Goal: Book appointment/travel/reservation

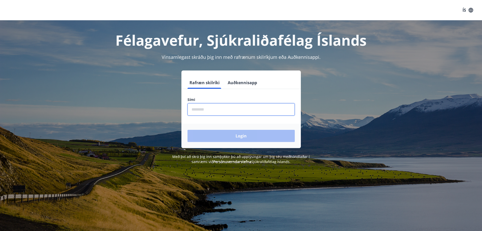
drag, startPoint x: 195, startPoint y: 109, endPoint x: 198, endPoint y: 109, distance: 2.9
click at [197, 109] on input "phone" at bounding box center [241, 109] width 107 height 12
type input "********"
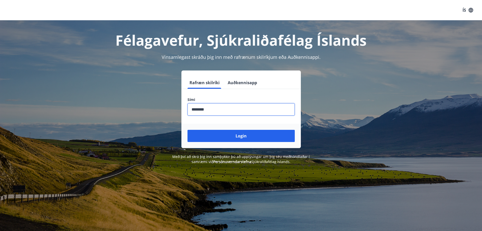
click at [227, 134] on button "Login" at bounding box center [241, 136] width 107 height 12
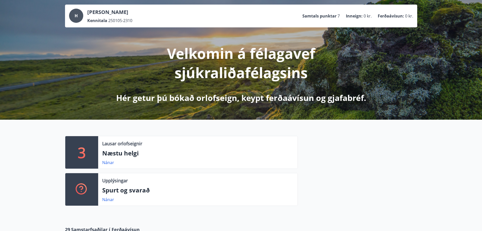
scroll to position [51, 0]
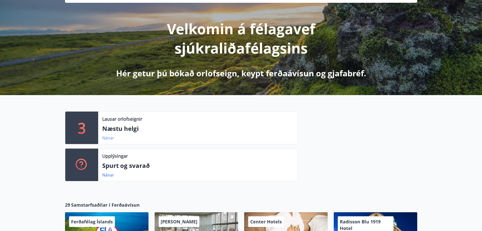
click at [107, 136] on link "Nánar" at bounding box center [108, 138] width 12 height 6
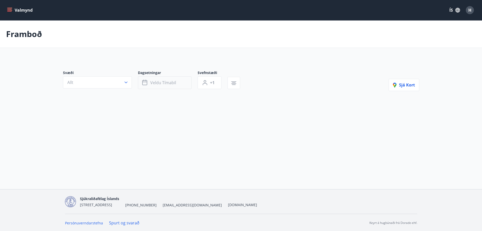
type input "*"
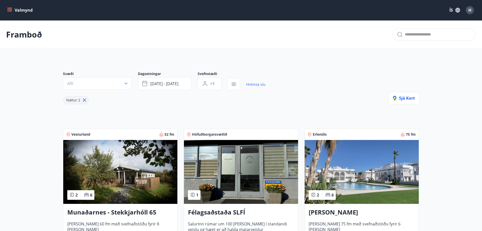
click at [121, 77] on span "Svæði" at bounding box center [100, 74] width 75 height 6
click at [171, 86] on span "[DATE] - [DATE]" at bounding box center [164, 84] width 28 height 6
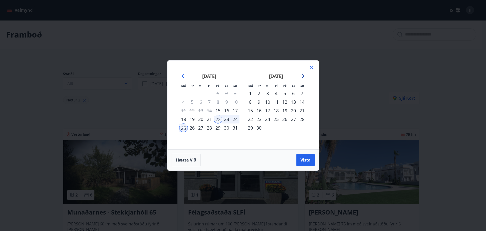
click at [301, 77] on icon "Move forward to switch to the next month." at bounding box center [302, 76] width 6 height 6
click at [284, 103] on div "10" at bounding box center [285, 102] width 9 height 9
click at [248, 112] on div "13" at bounding box center [250, 110] width 9 height 9
click at [306, 161] on span "Vista" at bounding box center [306, 160] width 10 height 6
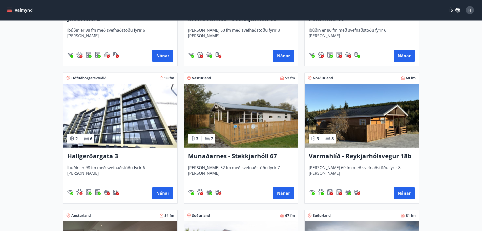
scroll to position [203, 0]
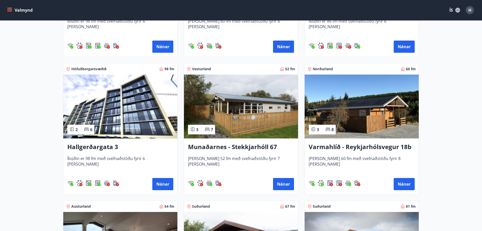
click at [341, 149] on h3 "Varmahlíð - Reykjarhólsvegur 18b" at bounding box center [362, 146] width 106 height 9
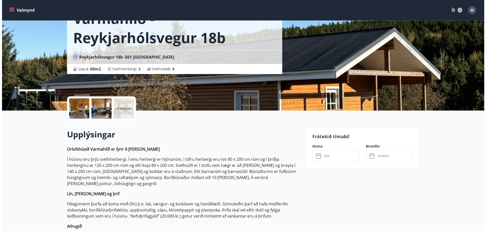
scroll to position [51, 0]
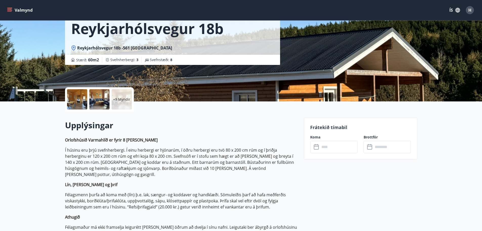
click at [78, 105] on div at bounding box center [77, 99] width 20 height 20
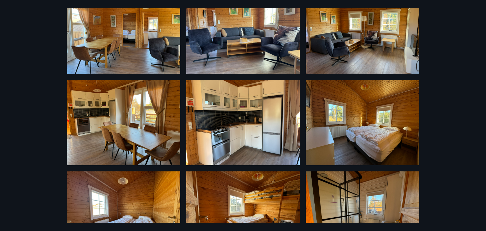
scroll to position [39, 0]
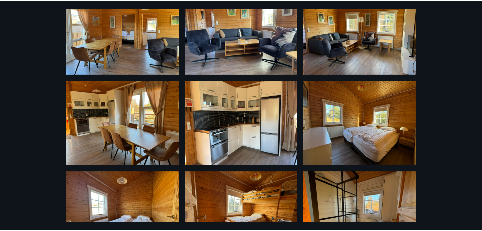
scroll to position [1, 0]
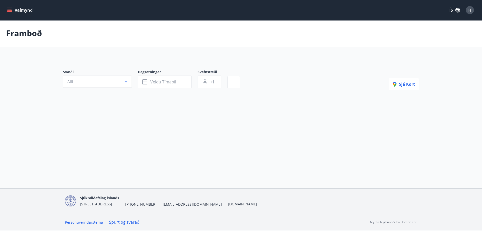
type input "*"
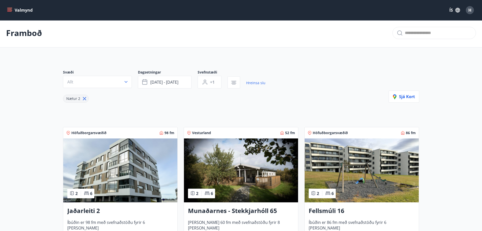
scroll to position [0, 0]
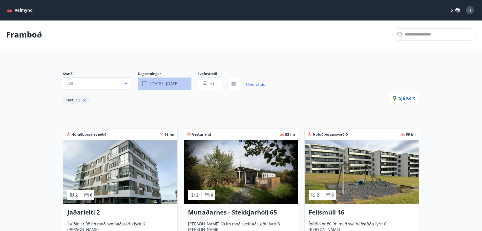
click at [159, 84] on span "[DATE] - [DATE]" at bounding box center [164, 84] width 28 height 6
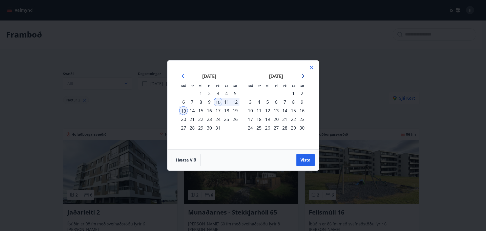
click at [303, 75] on icon "Move forward to switch to the next month." at bounding box center [302, 76] width 4 height 4
click at [283, 93] on div "5" at bounding box center [285, 93] width 9 height 9
click at [303, 91] on div "7" at bounding box center [302, 93] width 9 height 9
click at [307, 155] on button "Vista" at bounding box center [306, 160] width 18 height 12
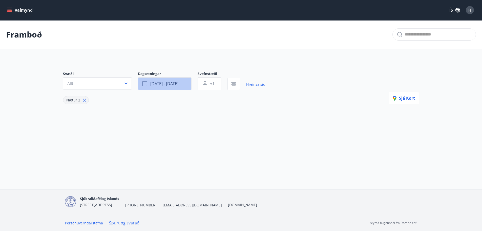
click at [159, 87] on button "[DATE] - [DATE]" at bounding box center [165, 83] width 54 height 13
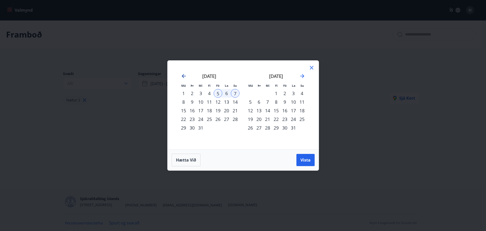
click at [185, 76] on icon "Move backward to switch to the previous month." at bounding box center [184, 76] width 4 height 4
click at [185, 75] on icon "Move backward to switch to the previous month." at bounding box center [184, 76] width 6 height 6
click at [217, 119] on div "24" at bounding box center [218, 119] width 9 height 9
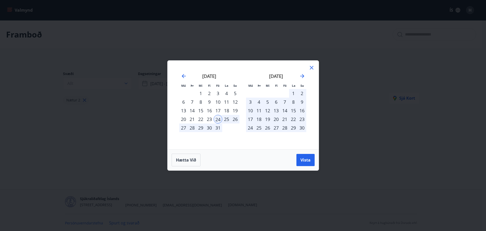
click at [185, 128] on div "27" at bounding box center [183, 127] width 9 height 9
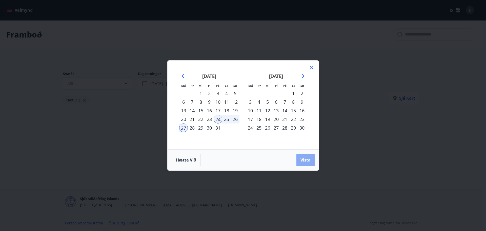
click at [305, 160] on span "Vista" at bounding box center [306, 160] width 10 height 6
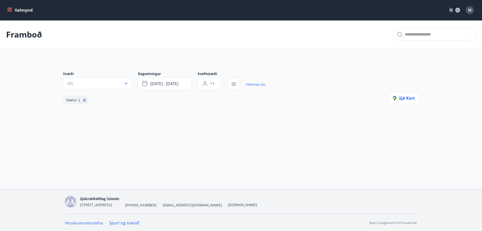
click at [297, 84] on div "Svæði Allt Dagsetningar [DATE] - [DATE] Svefnstæði +1 Hreinsa síu Nætur 2 Sjá k…" at bounding box center [241, 87] width 357 height 33
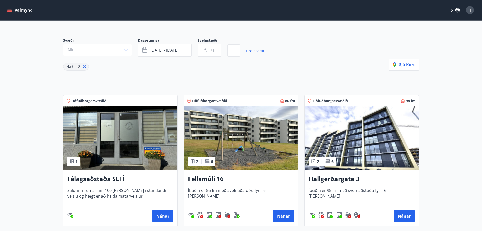
scroll to position [25, 0]
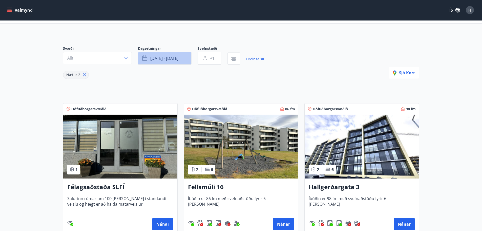
click at [169, 63] on button "[DATE] - [DATE]" at bounding box center [165, 58] width 54 height 13
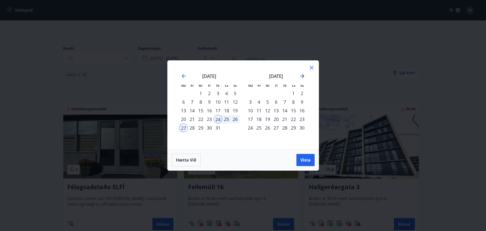
click at [302, 73] on icon "Move forward to switch to the next month." at bounding box center [302, 76] width 6 height 6
click at [286, 92] on div "5" at bounding box center [285, 93] width 9 height 9
click at [248, 102] on div "8" at bounding box center [250, 102] width 9 height 9
click at [303, 157] on span "Vista" at bounding box center [306, 160] width 10 height 6
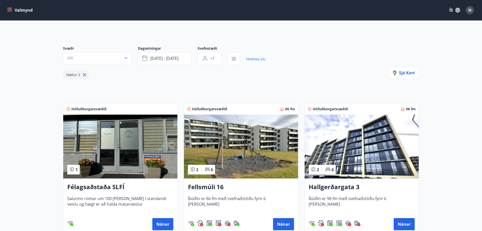
drag, startPoint x: 326, startPoint y: 60, endPoint x: 320, endPoint y: 61, distance: 5.9
click at [323, 60] on div "Svæði Allt Dagsetningar [DATE] - [DATE] Svefnstæði +1 Hreinsa síu Nætur 2 Sjá k…" at bounding box center [241, 62] width 357 height 33
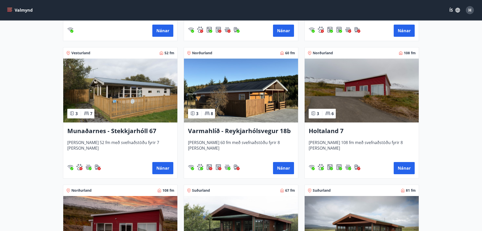
scroll to position [355, 0]
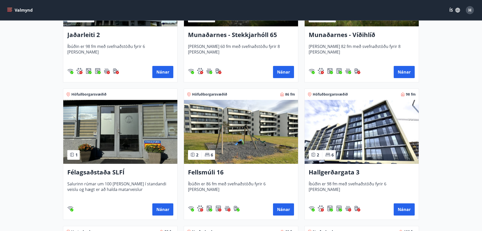
click at [356, 129] on img at bounding box center [362, 132] width 114 height 64
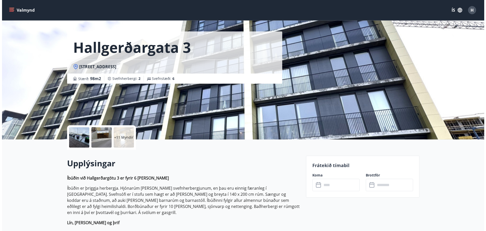
scroll to position [25, 0]
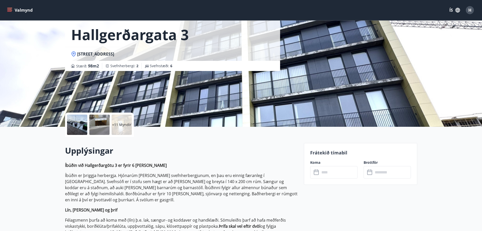
click at [100, 123] on div at bounding box center [99, 124] width 20 height 20
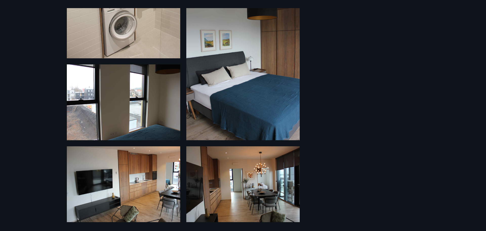
scroll to position [490, 0]
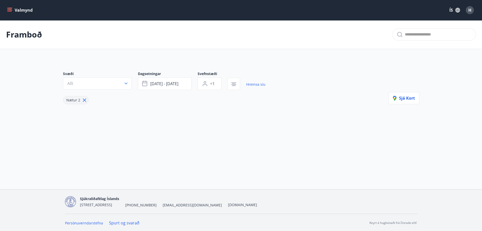
click at [17, 10] on button "Valmynd" at bounding box center [20, 10] width 29 height 9
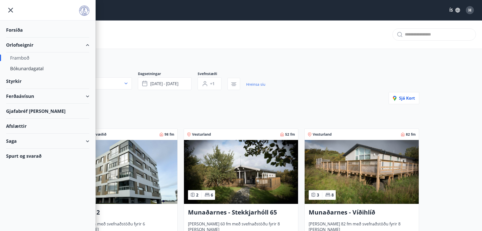
click at [24, 55] on div "Framboð" at bounding box center [47, 57] width 75 height 11
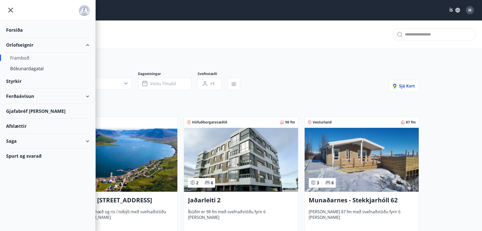
type input "*"
click at [26, 65] on div "Bókunardagatal" at bounding box center [47, 68] width 75 height 11
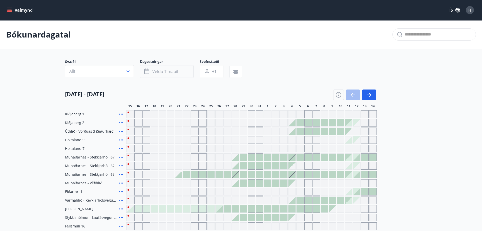
click at [155, 73] on span "Veldu tímabil" at bounding box center [165, 72] width 26 height 6
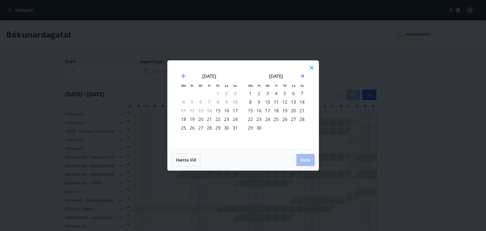
click at [312, 72] on div at bounding box center [312, 69] width 6 height 8
click at [302, 73] on div "[DATE]" at bounding box center [276, 78] width 60 height 22
click at [302, 76] on icon "Move forward to switch to the next month." at bounding box center [302, 76] width 4 height 4
click at [311, 66] on icon at bounding box center [312, 68] width 6 height 6
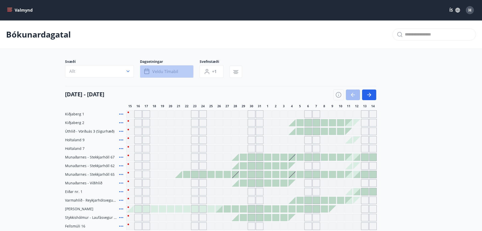
click at [171, 72] on span "Veldu tímabil" at bounding box center [165, 72] width 26 height 6
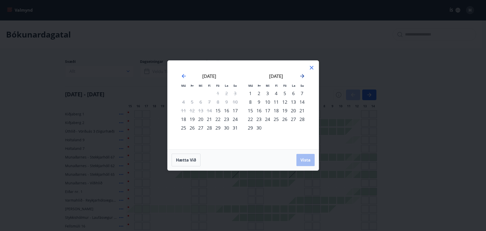
click at [301, 75] on icon "Move forward to switch to the next month." at bounding box center [302, 76] width 6 height 6
click at [268, 94] on div "1" at bounding box center [267, 93] width 9 height 9
click at [303, 75] on icon "Move forward to switch to the next month." at bounding box center [302, 76] width 6 height 6
click at [251, 103] on div "8" at bounding box center [250, 102] width 9 height 9
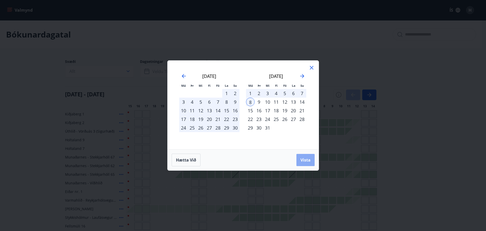
click at [304, 158] on span "Vista" at bounding box center [306, 160] width 10 height 6
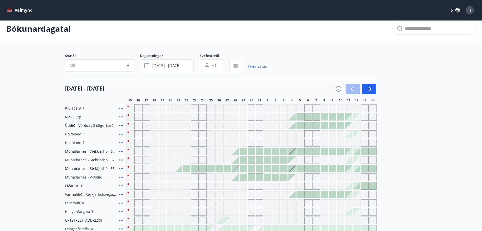
scroll to position [3, 0]
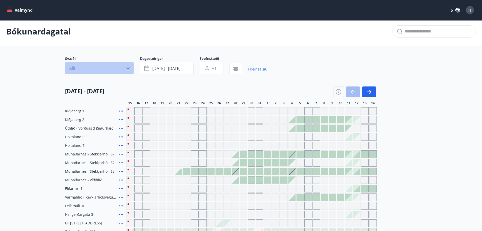
click at [116, 70] on button "Allt" at bounding box center [99, 68] width 69 height 12
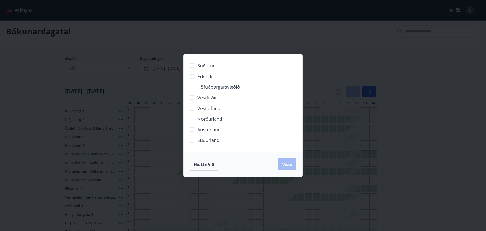
click at [327, 63] on div "Suðurnes Erlendis Höfuðborgarsvæðið [GEOGRAPHIC_DATA] [GEOGRAPHIC_DATA] [GEOGRA…" at bounding box center [243, 115] width 486 height 231
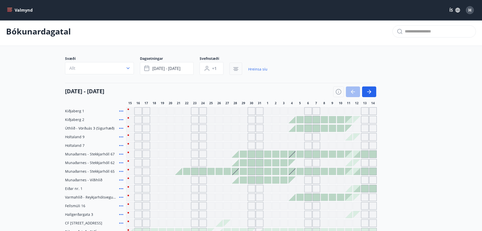
click at [240, 68] on button "button" at bounding box center [236, 69] width 13 height 12
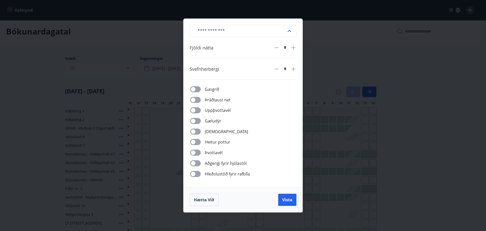
click at [328, 52] on div "​ Fjöldi nátta * Svefnherbergi * Gasgrill Þráðlaust net Uppþvottavél Gæludýr Þu…" at bounding box center [243, 115] width 486 height 231
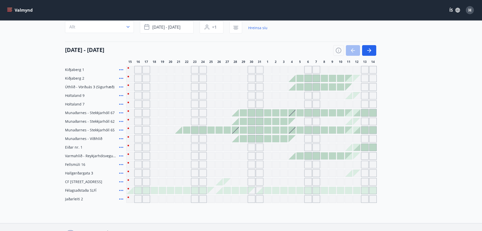
scroll to position [54, 0]
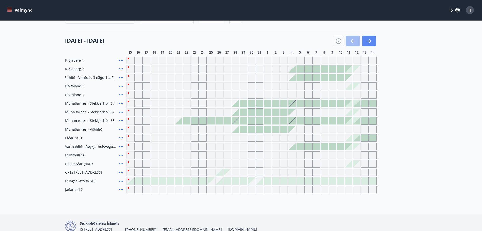
click at [369, 42] on icon "button" at bounding box center [369, 41] width 6 height 6
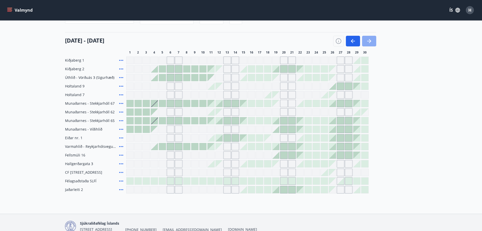
click at [370, 42] on icon "button" at bounding box center [369, 41] width 6 height 6
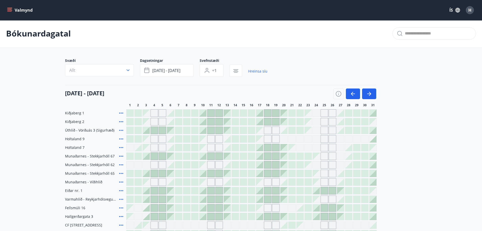
scroll to position [0, 0]
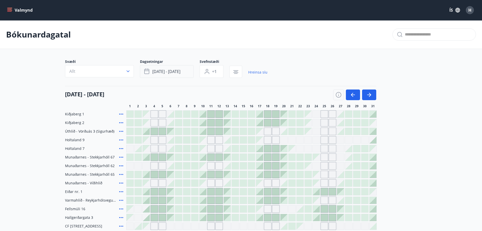
click at [148, 72] on icon "button" at bounding box center [147, 71] width 6 height 6
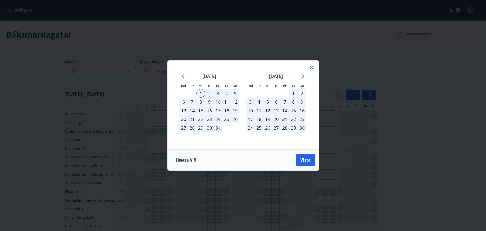
click at [311, 68] on icon at bounding box center [312, 68] width 6 height 6
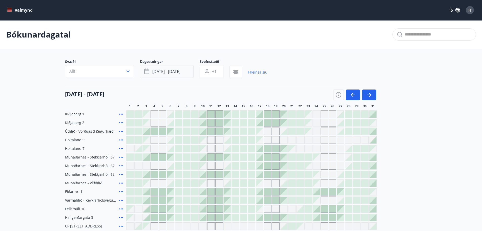
click at [159, 67] on button "[DATE] - [DATE]" at bounding box center [167, 71] width 54 height 13
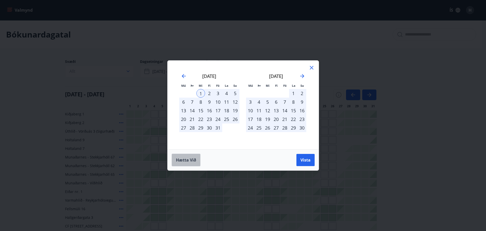
click at [188, 158] on span "Hætta við" at bounding box center [186, 160] width 20 height 6
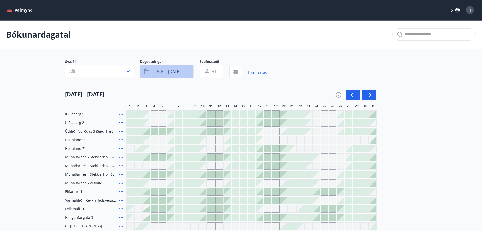
click at [178, 67] on button "[DATE] - [DATE]" at bounding box center [167, 71] width 54 height 13
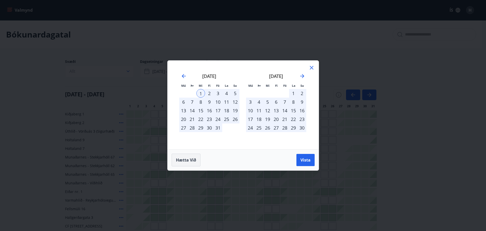
click at [182, 162] on span "Hætta við" at bounding box center [186, 160] width 20 height 6
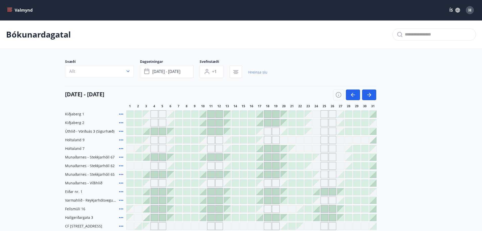
click at [251, 69] on link "Hreinsa síu" at bounding box center [257, 72] width 19 height 11
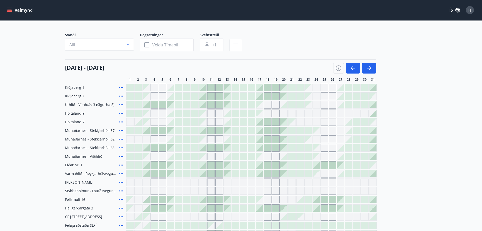
scroll to position [51, 0]
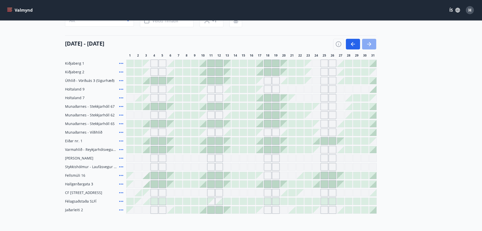
click at [367, 43] on icon "button" at bounding box center [369, 44] width 6 height 6
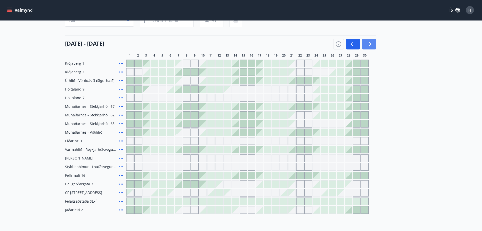
click at [369, 42] on icon "button" at bounding box center [369, 44] width 6 height 6
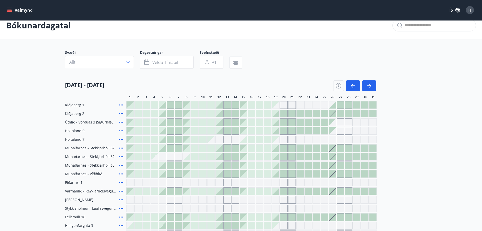
scroll to position [0, 0]
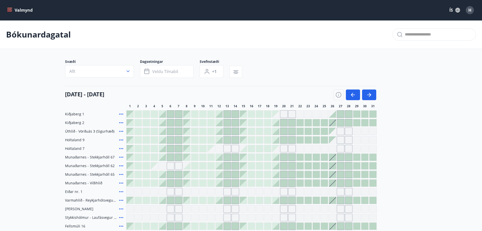
click at [18, 7] on button "Valmynd" at bounding box center [20, 10] width 29 height 9
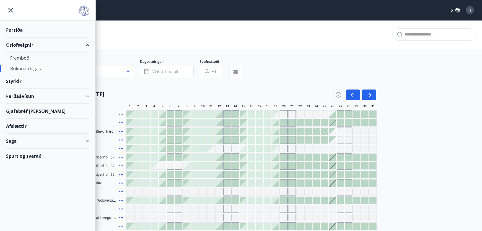
click at [21, 98] on div "Ferðaávísun" at bounding box center [47, 96] width 83 height 15
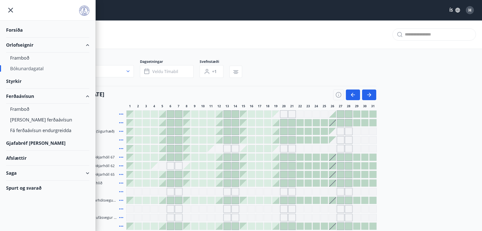
click at [26, 98] on div "Ferðaávísun" at bounding box center [47, 96] width 83 height 15
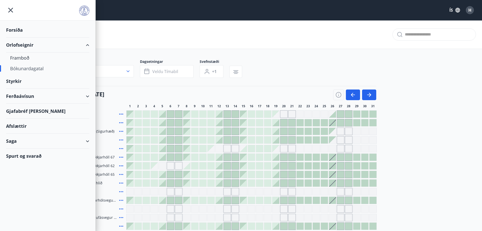
click at [23, 97] on div "Ferðaávísun" at bounding box center [47, 96] width 83 height 15
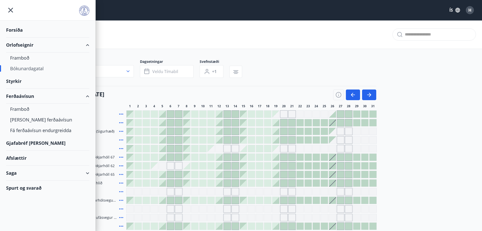
click at [25, 94] on div "Ferðaávísun" at bounding box center [47, 96] width 83 height 15
click at [22, 107] on div "Framboð" at bounding box center [47, 109] width 75 height 11
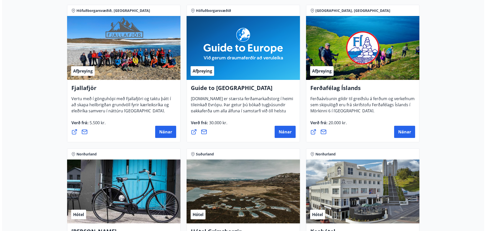
scroll to position [101, 0]
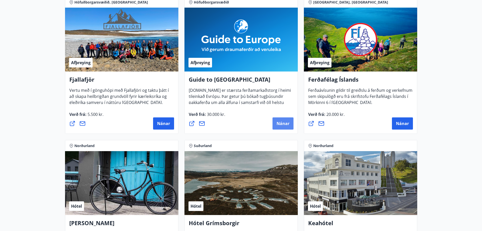
click at [282, 123] on span "Nánar" at bounding box center [283, 124] width 13 height 6
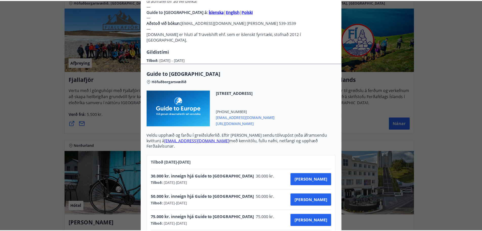
scroll to position [169, 0]
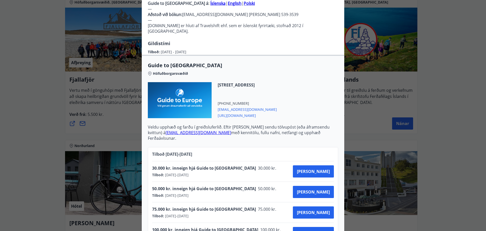
drag, startPoint x: 464, startPoint y: 56, endPoint x: 461, endPoint y: 57, distance: 3.3
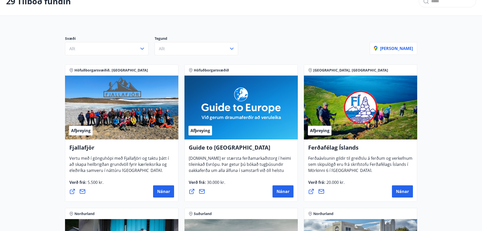
scroll to position [0, 0]
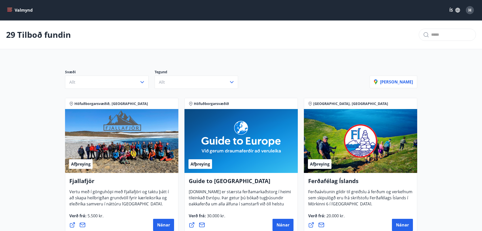
click at [12, 8] on icon "menu" at bounding box center [10, 8] width 6 height 1
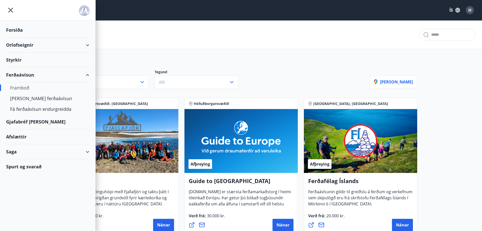
click at [33, 119] on div "Gjafabréf [PERSON_NAME]" at bounding box center [47, 121] width 83 height 15
click at [32, 40] on div "Orlofseignir" at bounding box center [47, 44] width 83 height 15
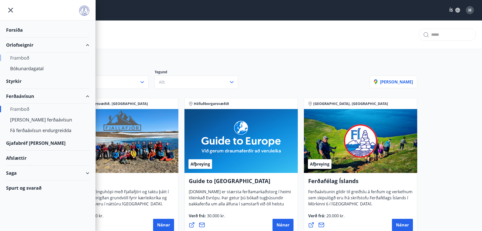
click at [29, 57] on div "Framboð" at bounding box center [47, 57] width 75 height 11
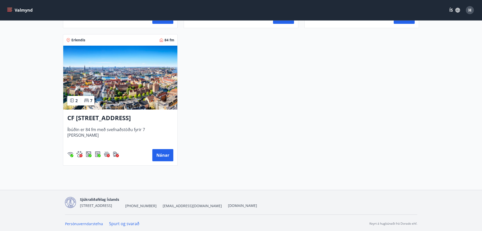
scroll to position [907, 0]
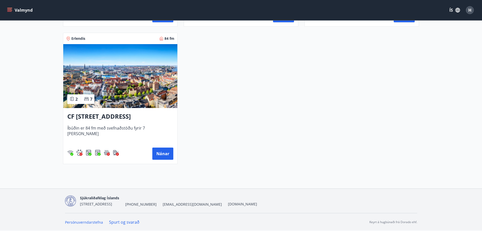
click at [99, 115] on h3 "CF [STREET_ADDRESS]" at bounding box center [120, 116] width 106 height 9
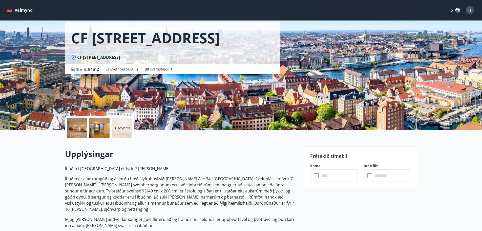
scroll to position [51, 0]
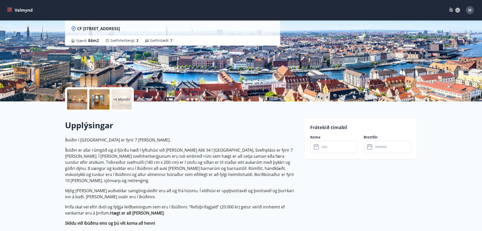
click at [100, 102] on div at bounding box center [99, 99] width 20 height 20
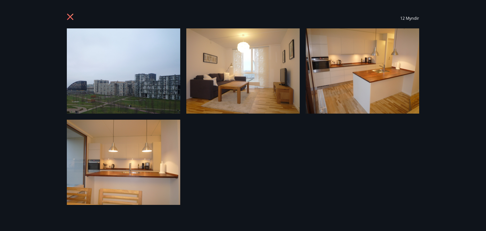
click at [69, 17] on icon at bounding box center [71, 17] width 8 height 8
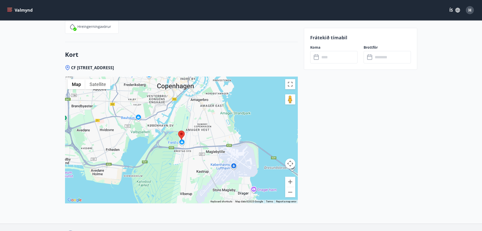
scroll to position [810, 0]
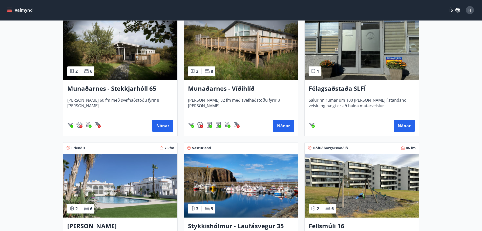
scroll to position [305, 0]
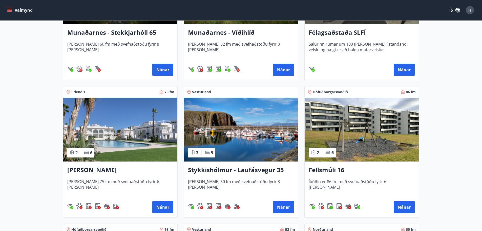
click at [90, 168] on h3 "[PERSON_NAME]" at bounding box center [120, 169] width 106 height 9
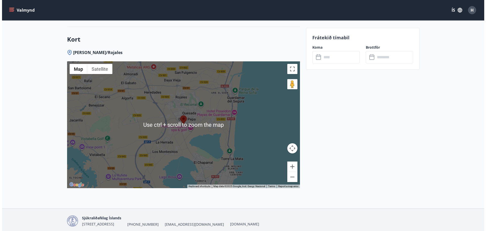
scroll to position [704, 0]
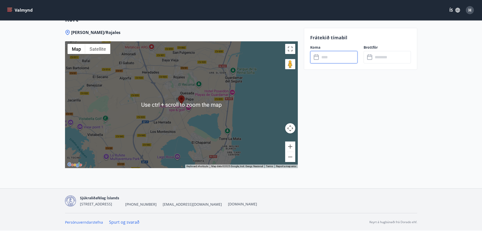
click at [339, 55] on input "text" at bounding box center [339, 57] width 38 height 12
